Goal: Information Seeking & Learning: Learn about a topic

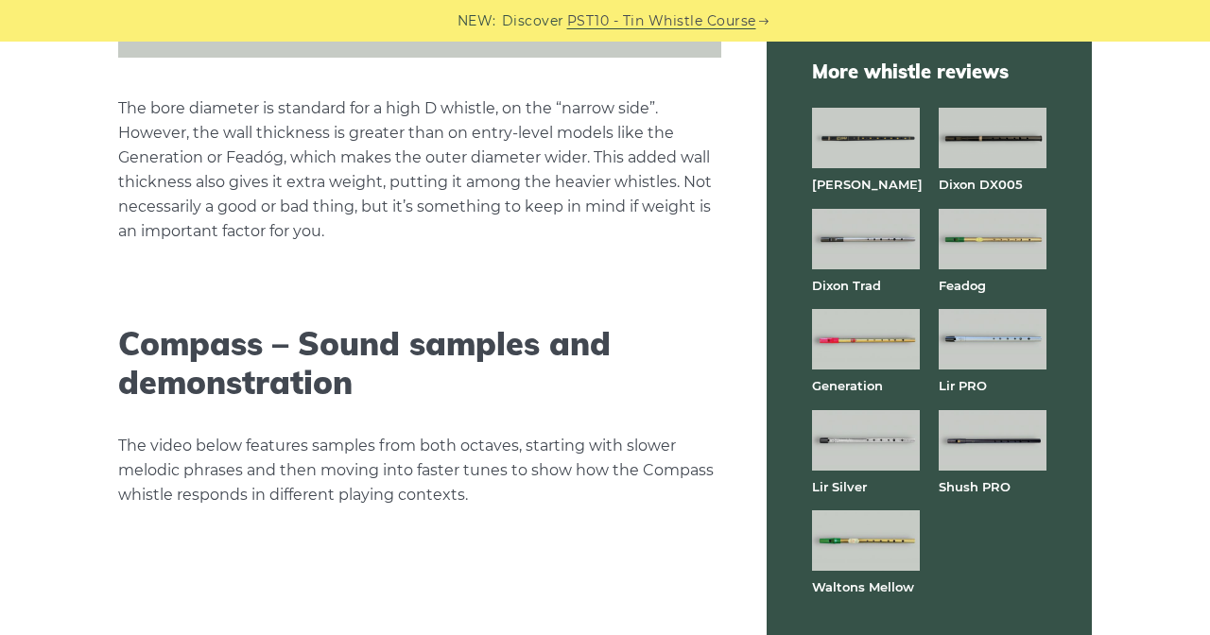
scroll to position [3036, 0]
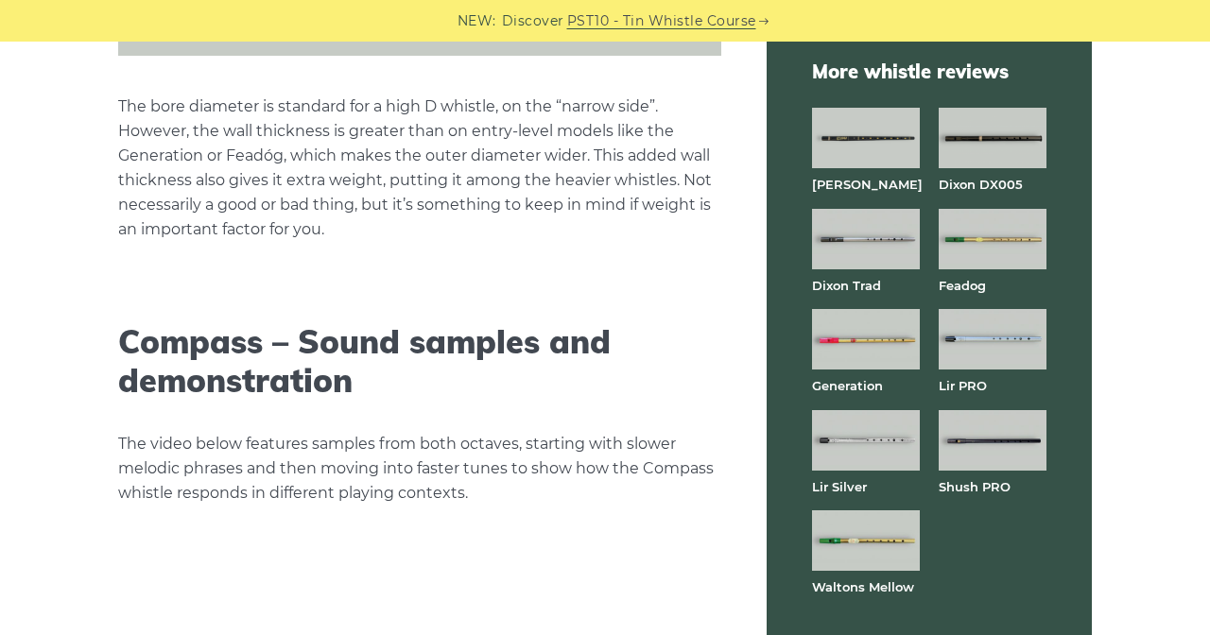
click at [278, 95] on p "The bore diameter is standard for a high D whistle, on the “narrow side”. Howev…" at bounding box center [419, 168] width 603 height 147
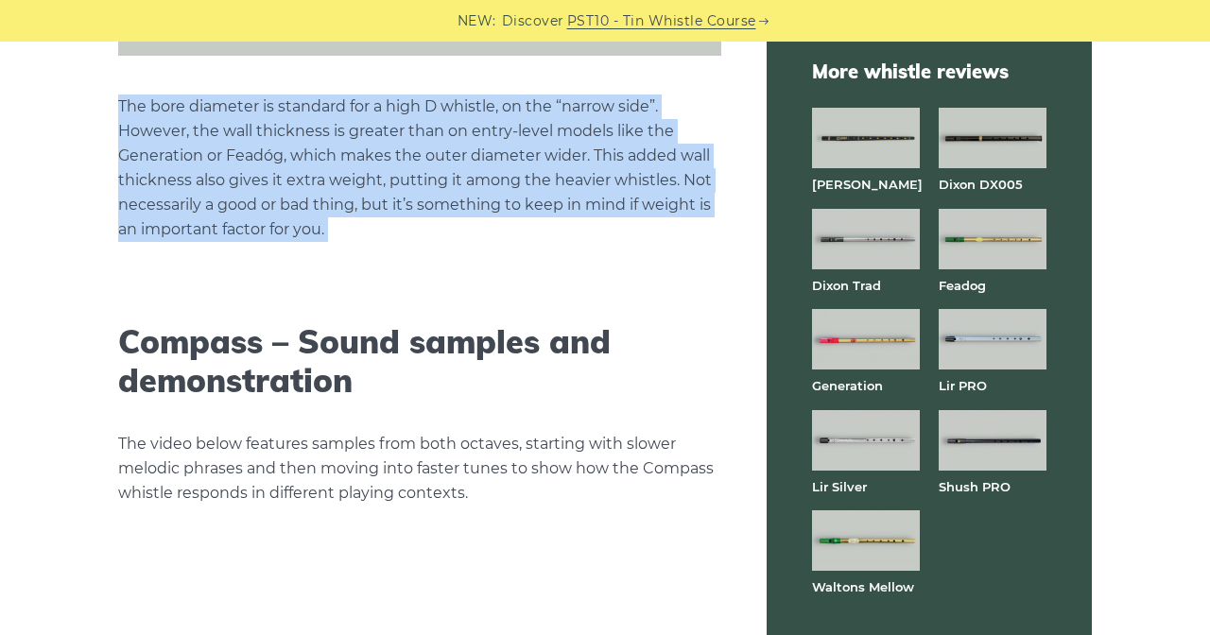
click at [270, 132] on p "The bore diameter is standard for a high D whistle, on the “narrow side”. Howev…" at bounding box center [419, 168] width 603 height 147
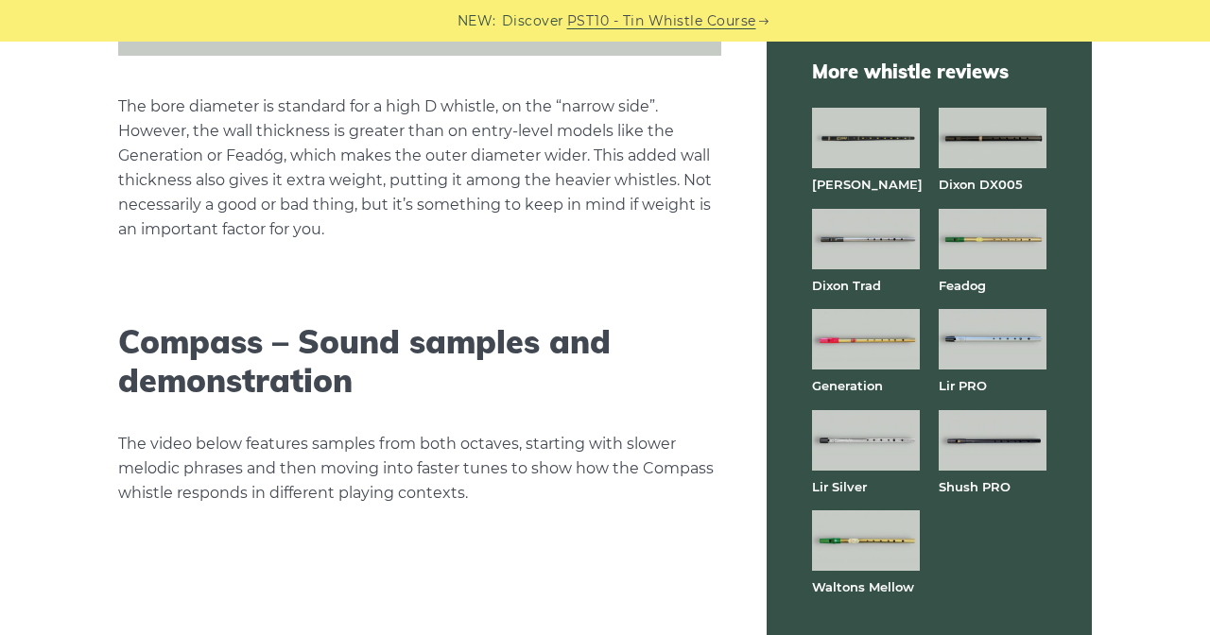
click at [270, 132] on p "The bore diameter is standard for a high D whistle, on the “narrow side”. Howev…" at bounding box center [419, 168] width 603 height 147
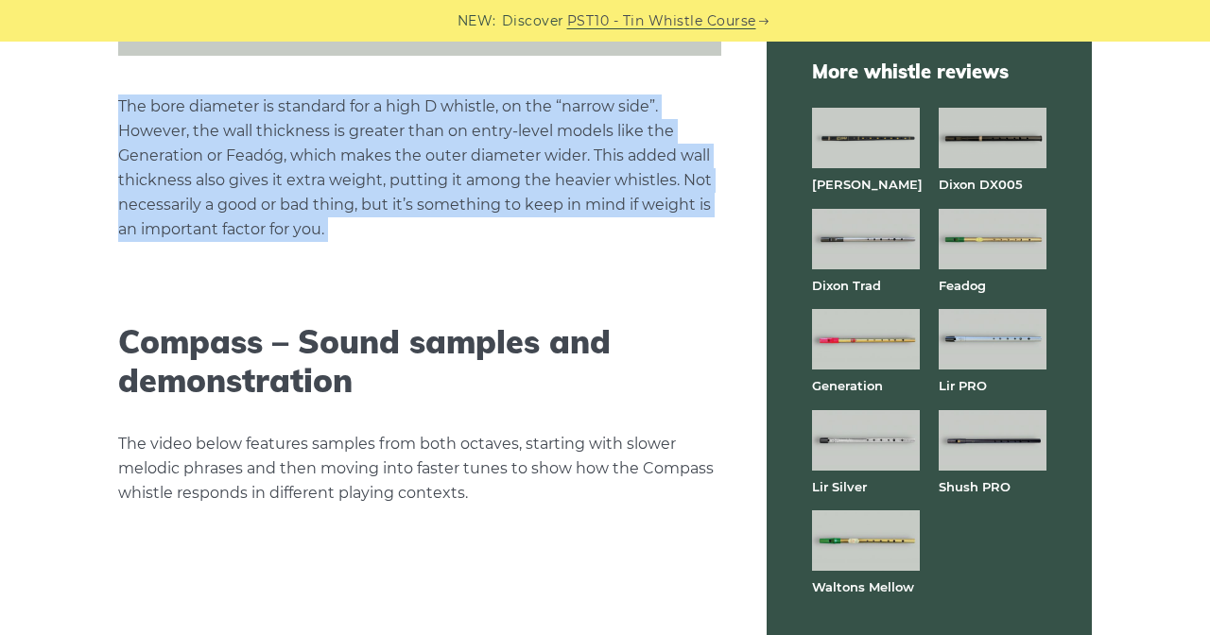
click at [267, 111] on p "The bore diameter is standard for a high D whistle, on the “narrow side”. Howev…" at bounding box center [419, 168] width 603 height 147
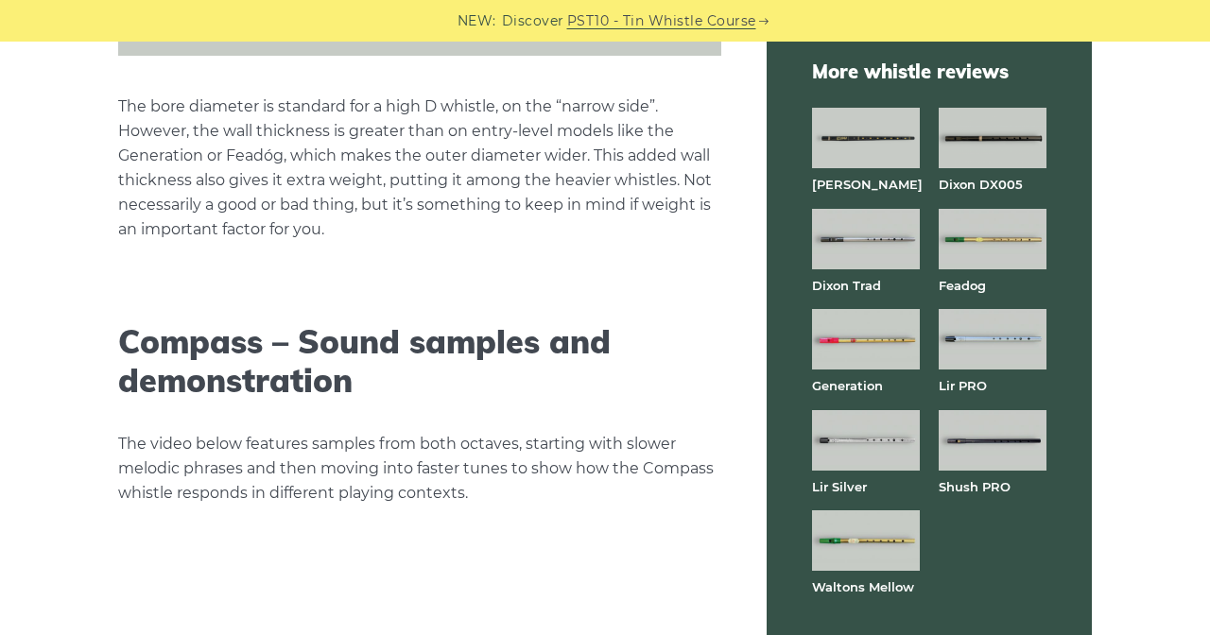
click at [267, 111] on p "The bore diameter is standard for a high D whistle, on the “narrow side”. Howev…" at bounding box center [419, 168] width 603 height 147
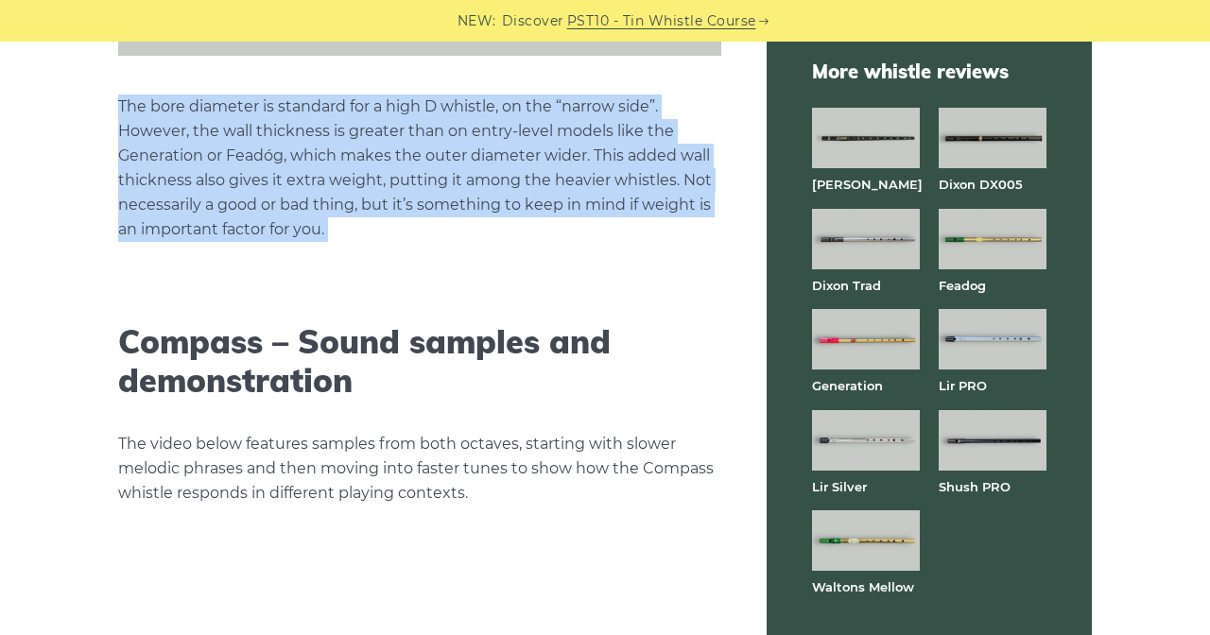
click at [267, 188] on p "The bore diameter is standard for a high D whistle, on the “narrow side”. Howev…" at bounding box center [419, 168] width 603 height 147
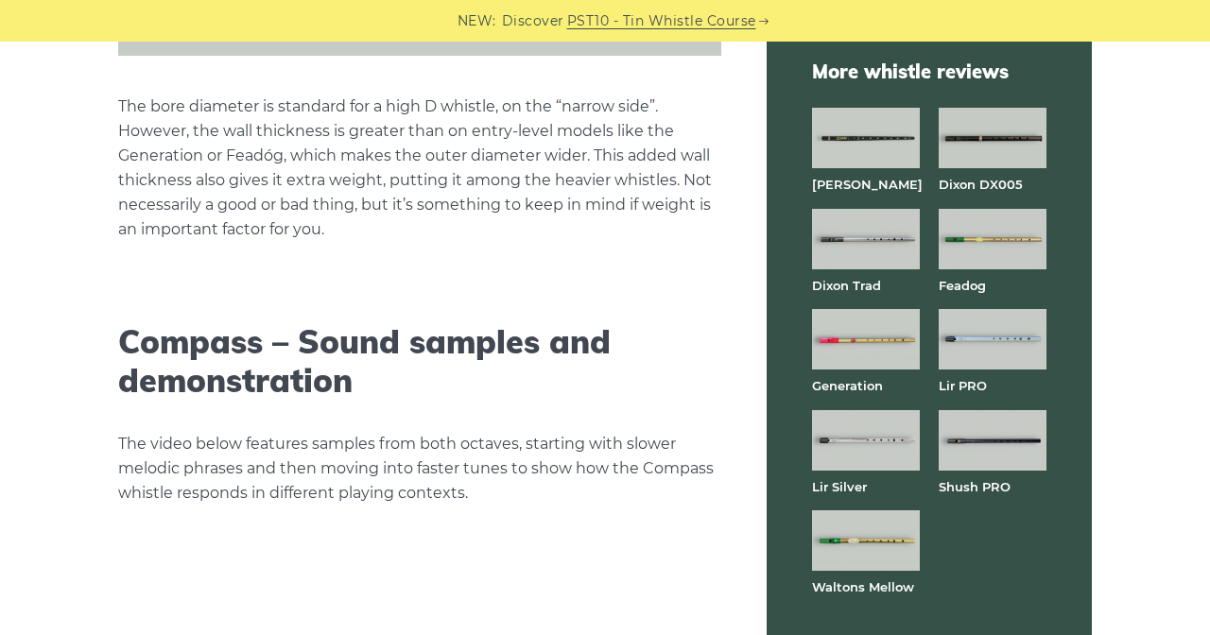
click at [267, 188] on p "The bore diameter is standard for a high D whistle, on the “narrow side”. Howev…" at bounding box center [419, 168] width 603 height 147
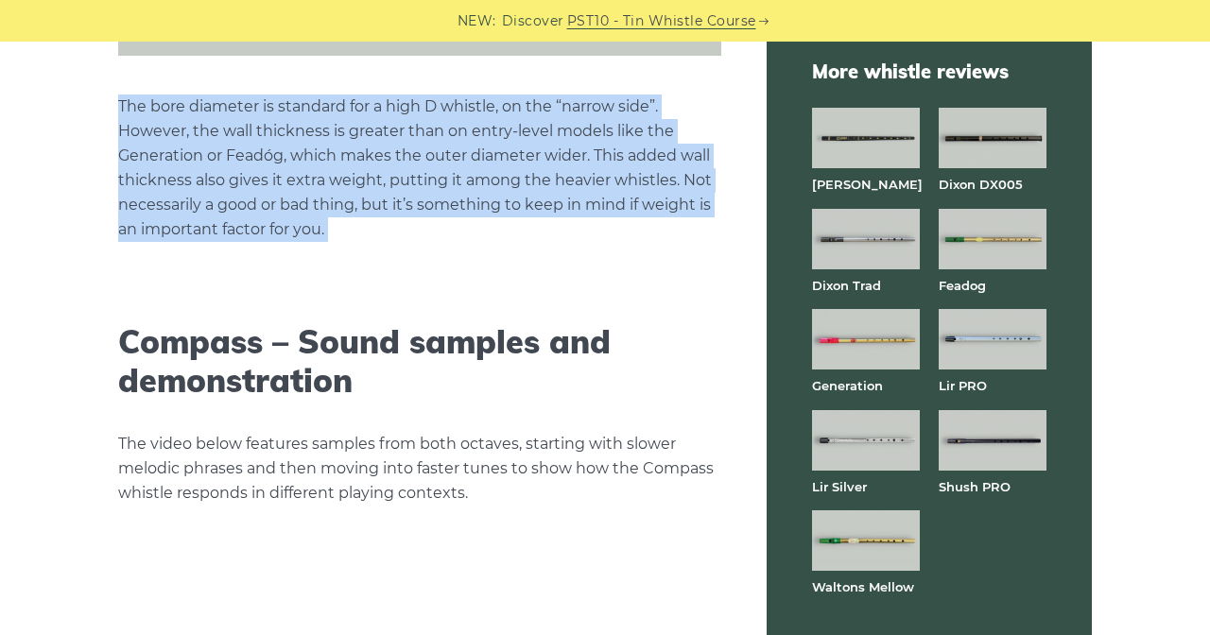
click at [210, 432] on p "The video below features samples from both octaves, starting with slower melodi…" at bounding box center [419, 469] width 603 height 74
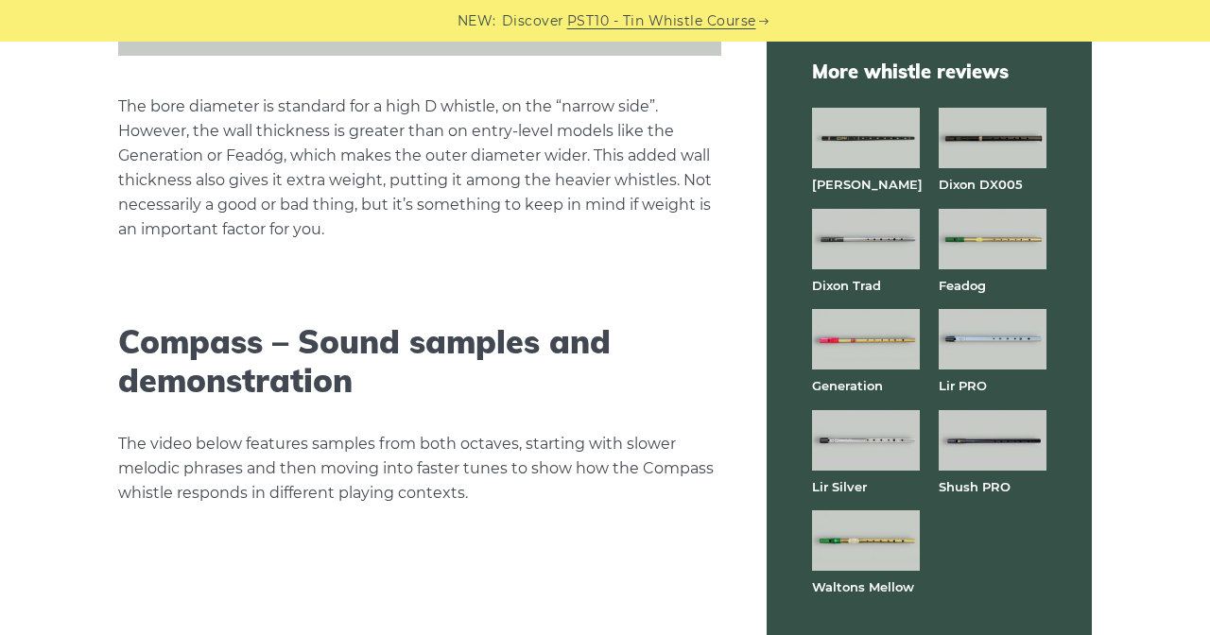
click at [210, 432] on p "The video below features samples from both octaves, starting with slower melodi…" at bounding box center [419, 469] width 603 height 74
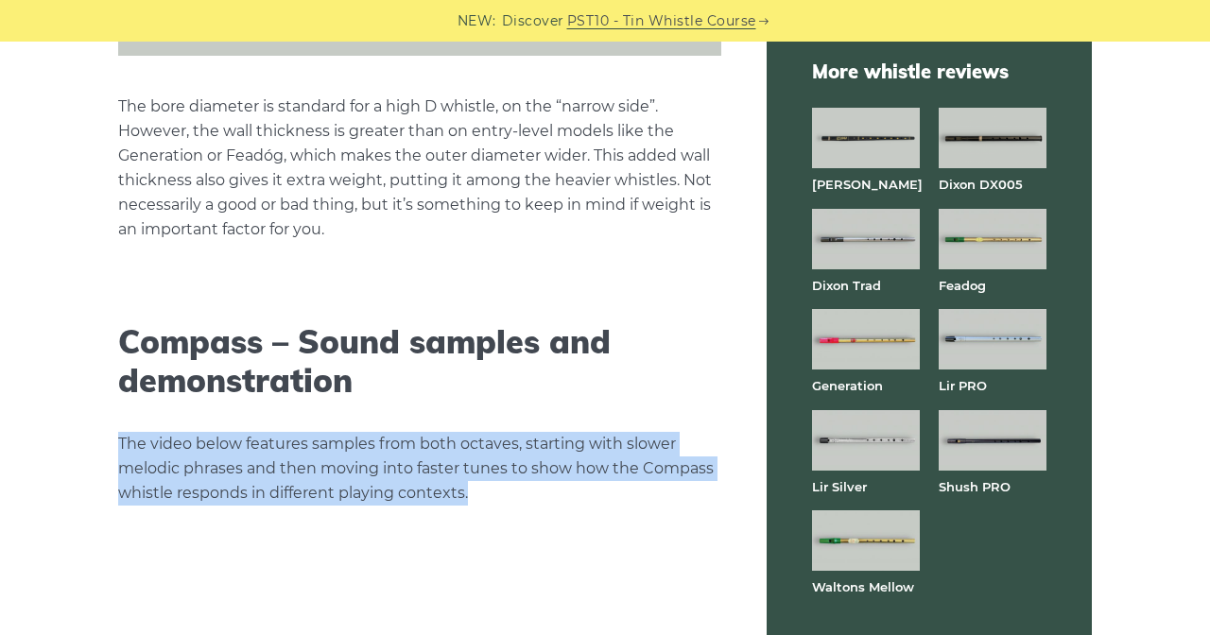
click at [365, 360] on div "The Compass whistle is a relatively new arrival on the scene, first appearing i…" at bounding box center [419, 46] width 603 height 5090
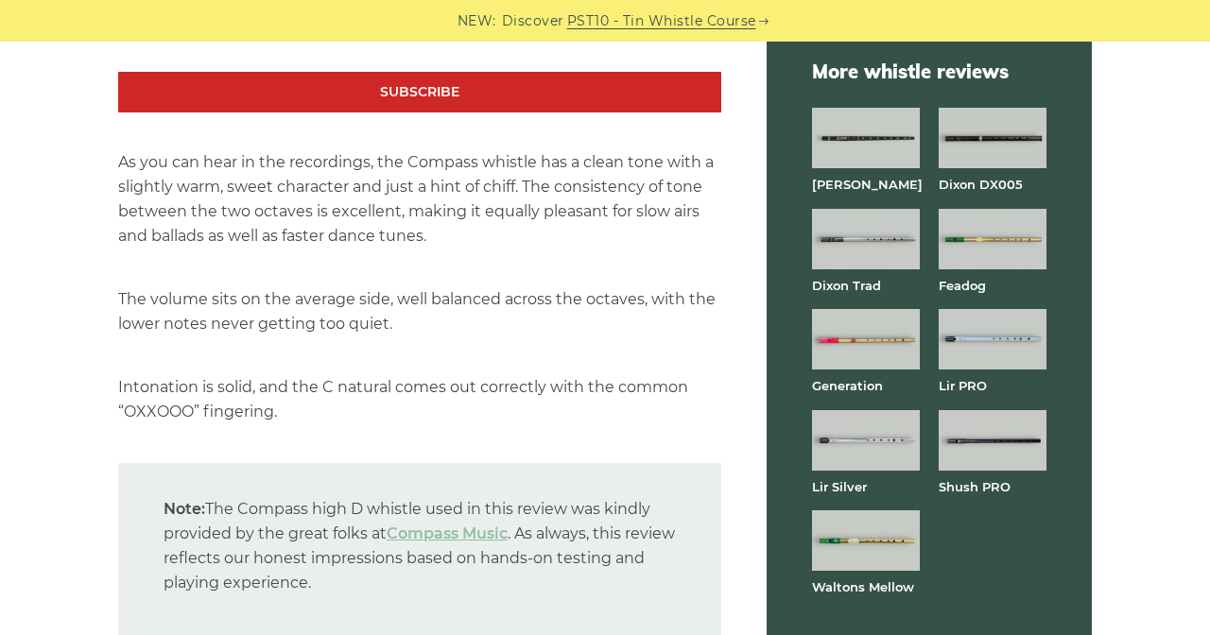
scroll to position [3849, 0]
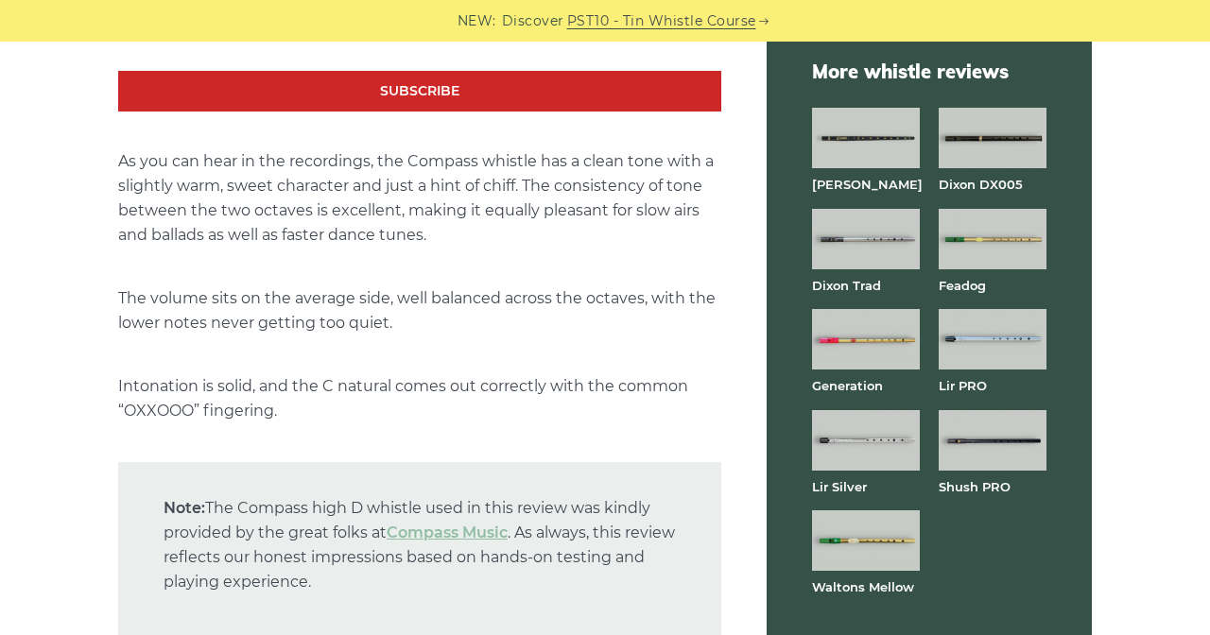
click at [374, 286] on p "The volume sits on the average side, well balanced across the octaves, with the…" at bounding box center [419, 310] width 603 height 49
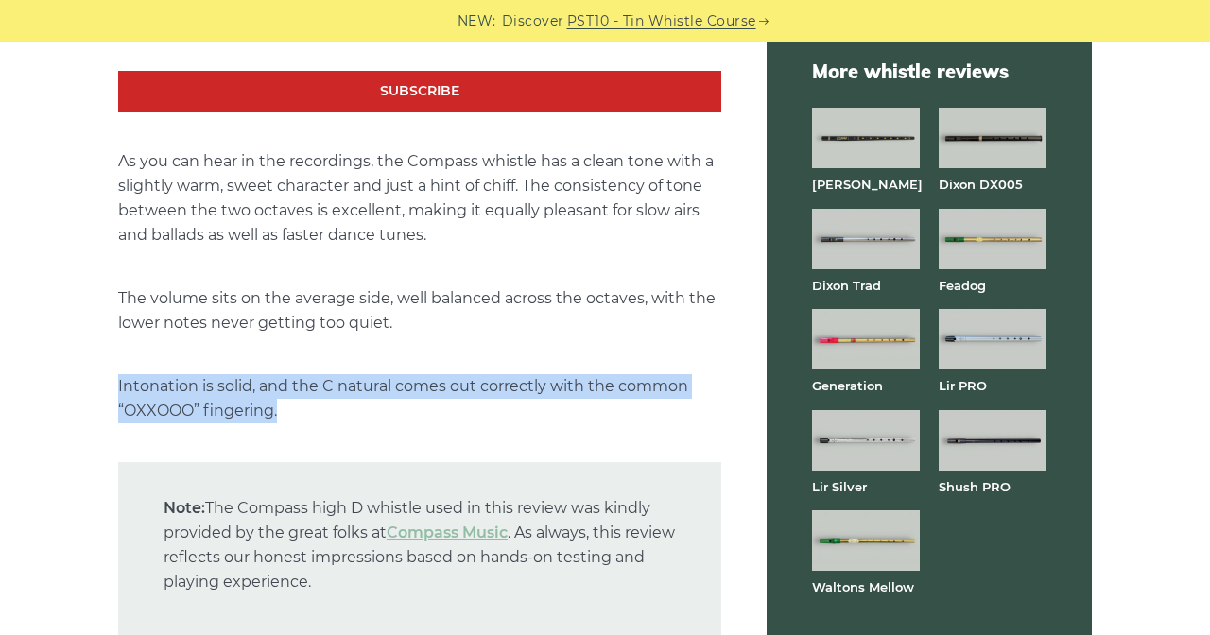
click at [304, 374] on p "Intonation is solid, and the C natural comes out correctly with the common “OXX…" at bounding box center [419, 398] width 603 height 49
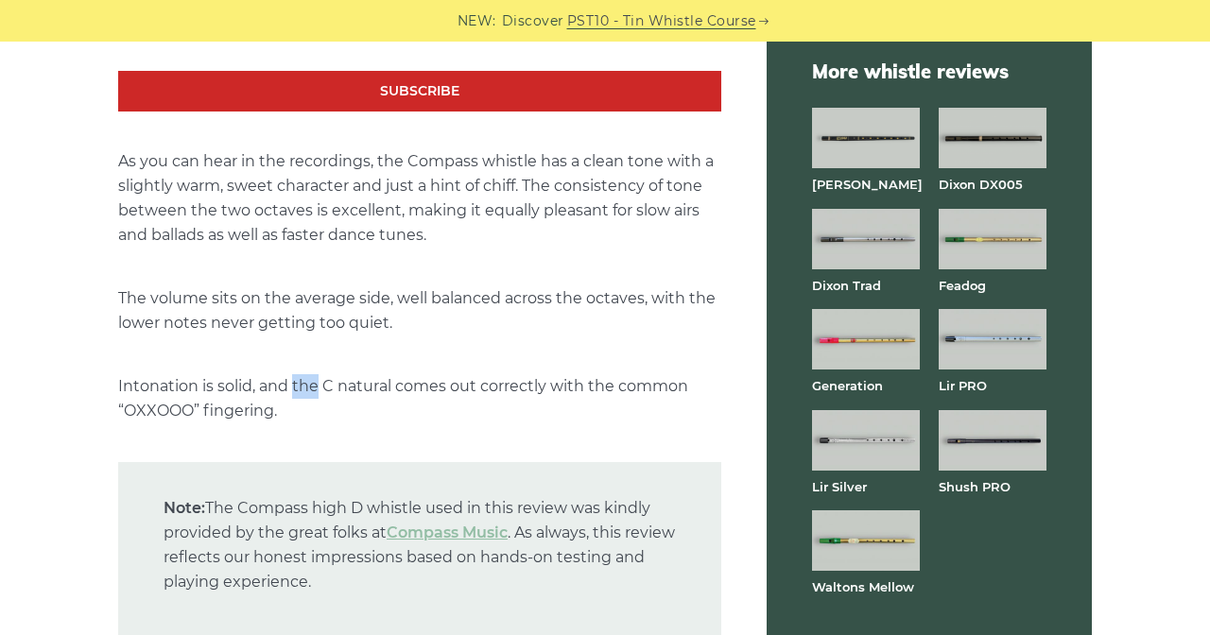
click at [304, 374] on p "Intonation is solid, and the C natural comes out correctly with the common “OXX…" at bounding box center [419, 398] width 603 height 49
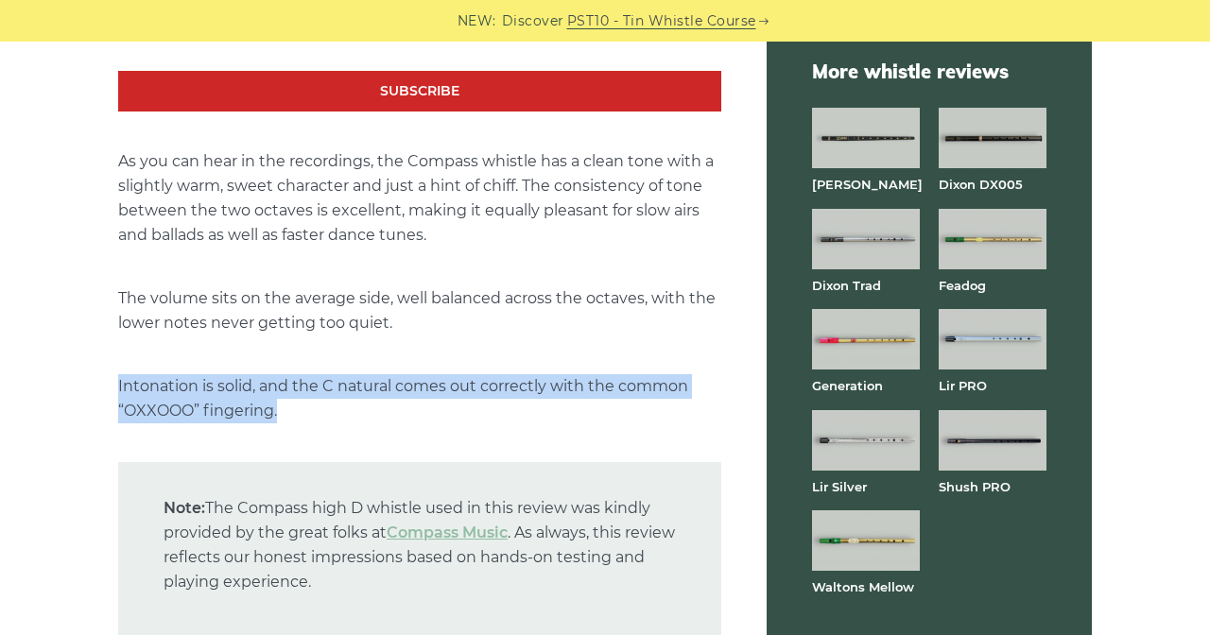
click at [304, 374] on p "Intonation is solid, and the C natural comes out correctly with the common “OXX…" at bounding box center [419, 398] width 603 height 49
click at [472, 374] on p "Intonation is solid, and the C natural comes out correctly with the common “OXX…" at bounding box center [419, 398] width 603 height 49
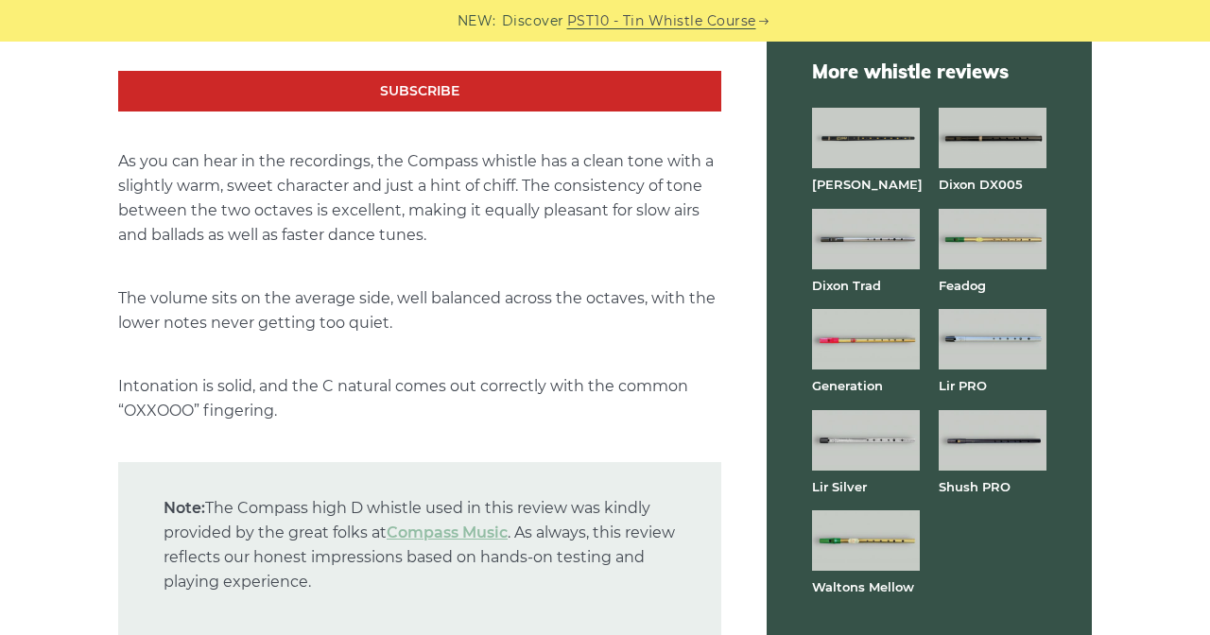
click at [472, 374] on p "Intonation is solid, and the C natural comes out correctly with the common “OXX…" at bounding box center [419, 398] width 603 height 49
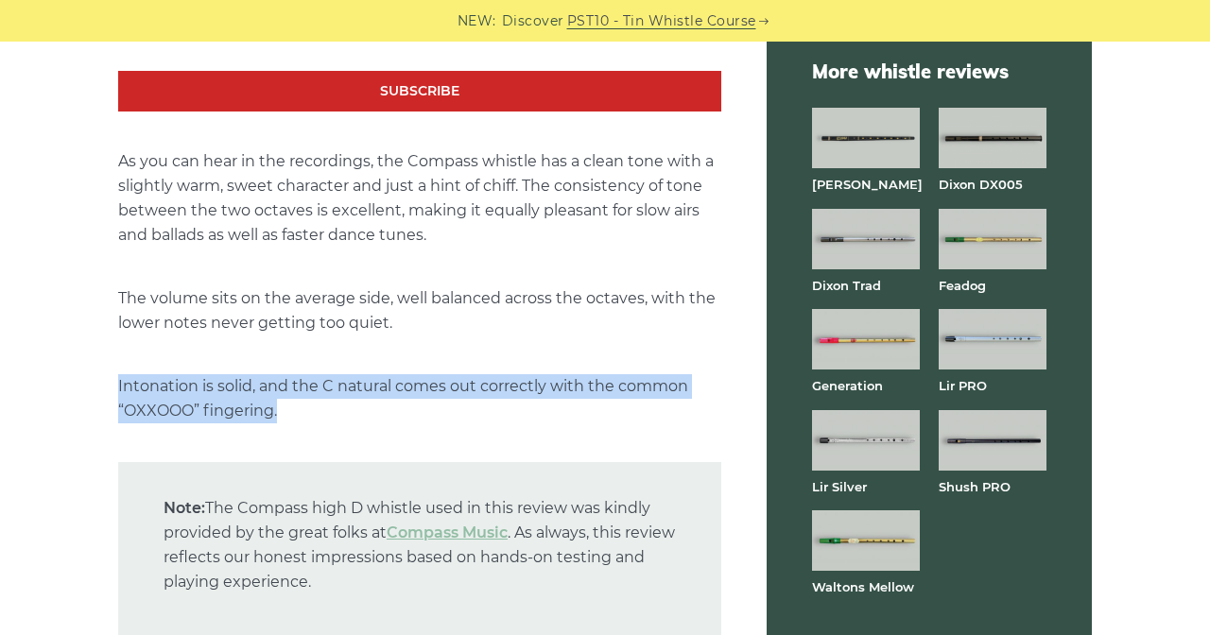
click at [472, 374] on p "Intonation is solid, and the C natural comes out correctly with the common “OXX…" at bounding box center [419, 398] width 603 height 49
click at [337, 374] on p "Intonation is solid, and the C natural comes out correctly with the common “OXX…" at bounding box center [419, 398] width 603 height 49
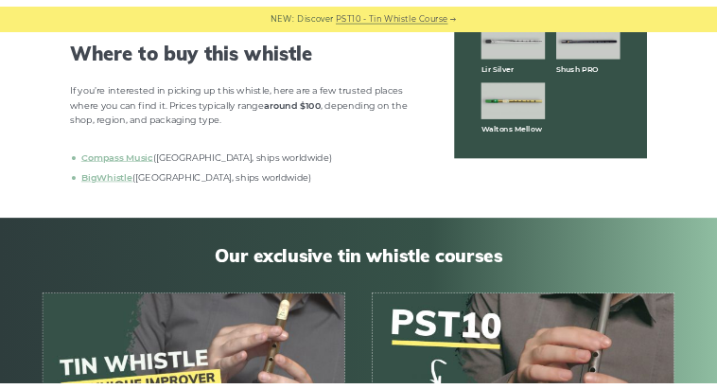
scroll to position [5328, 0]
